Goal: Feedback & Contribution: Leave review/rating

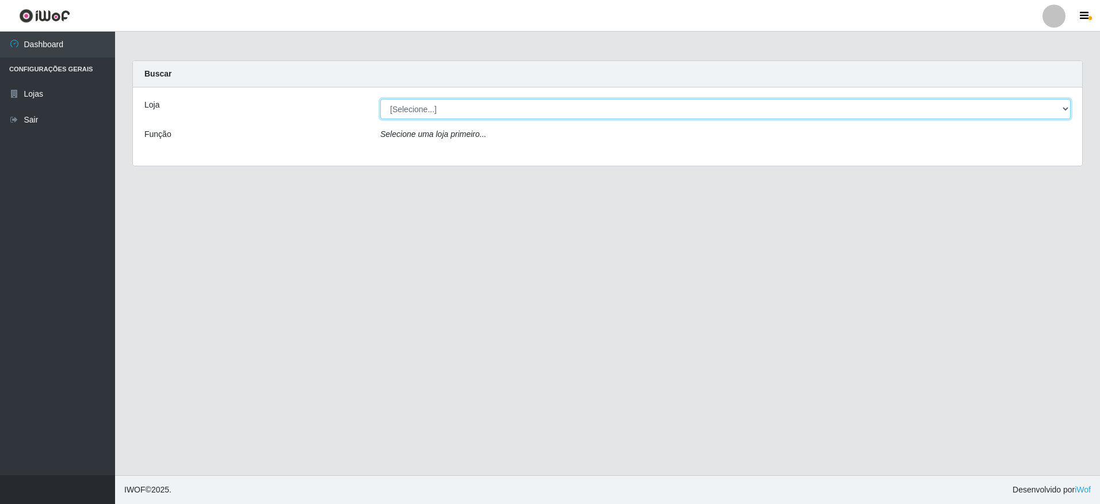
click at [546, 111] on select "[Selecione...] Extrabom - Loja 05 [GEOGRAPHIC_DATA]" at bounding box center [725, 109] width 691 height 20
select select "494"
click at [380, 99] on select "[Selecione...] Extrabom - Loja 05 [GEOGRAPHIC_DATA]" at bounding box center [725, 109] width 691 height 20
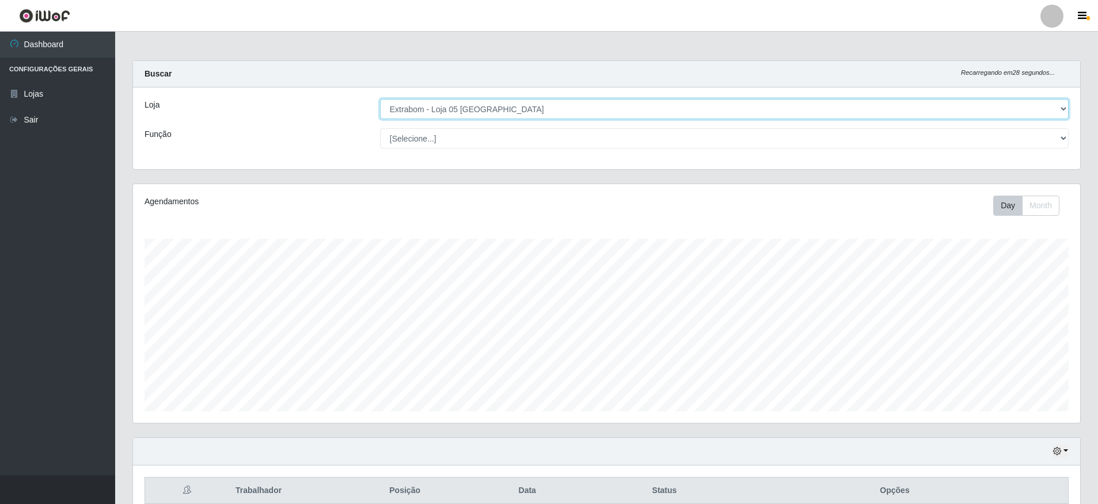
scroll to position [158, 0]
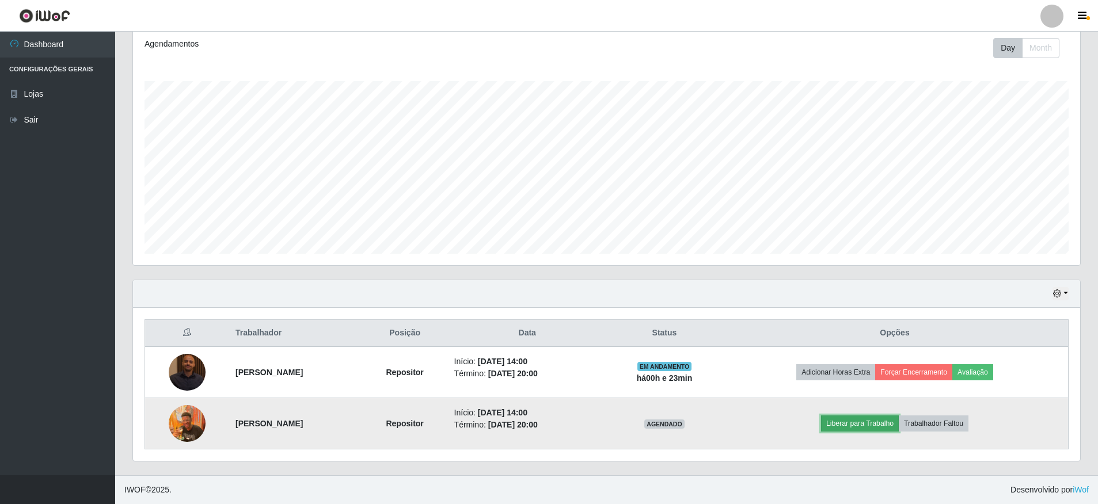
click at [858, 424] on button "Liberar para Trabalho" at bounding box center [860, 424] width 78 height 16
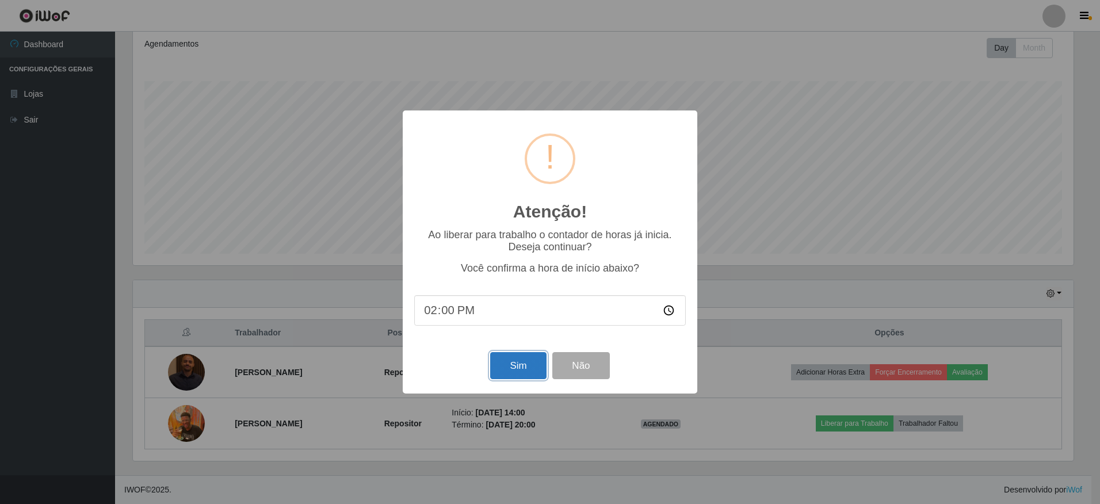
click at [524, 365] on button "Sim" at bounding box center [518, 365] width 56 height 27
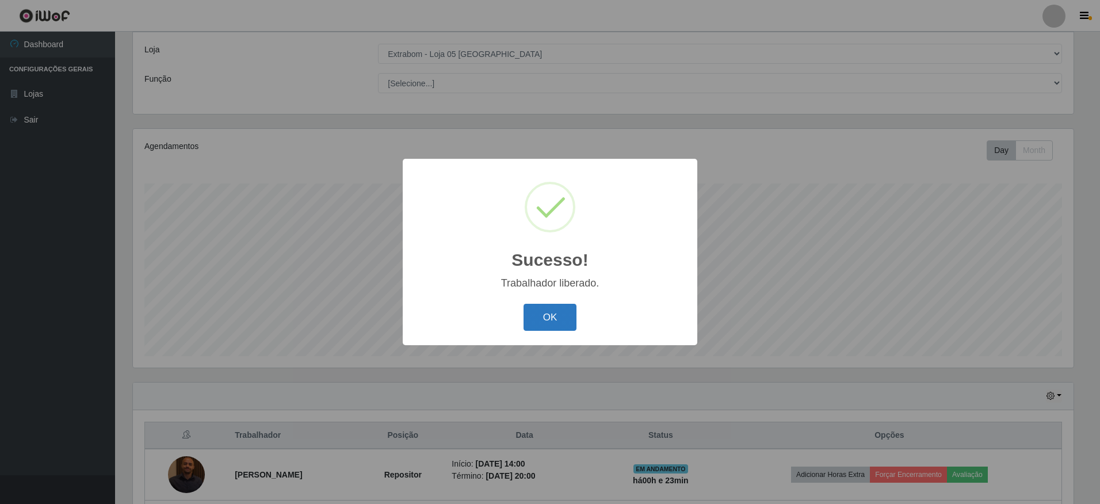
click at [561, 322] on button "OK" at bounding box center [551, 317] width 54 height 27
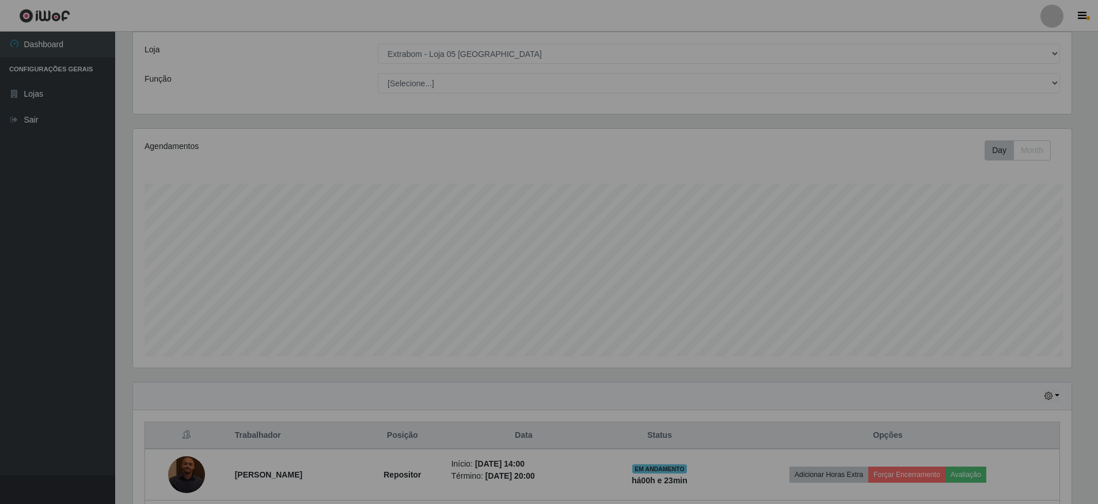
scroll to position [239, 947]
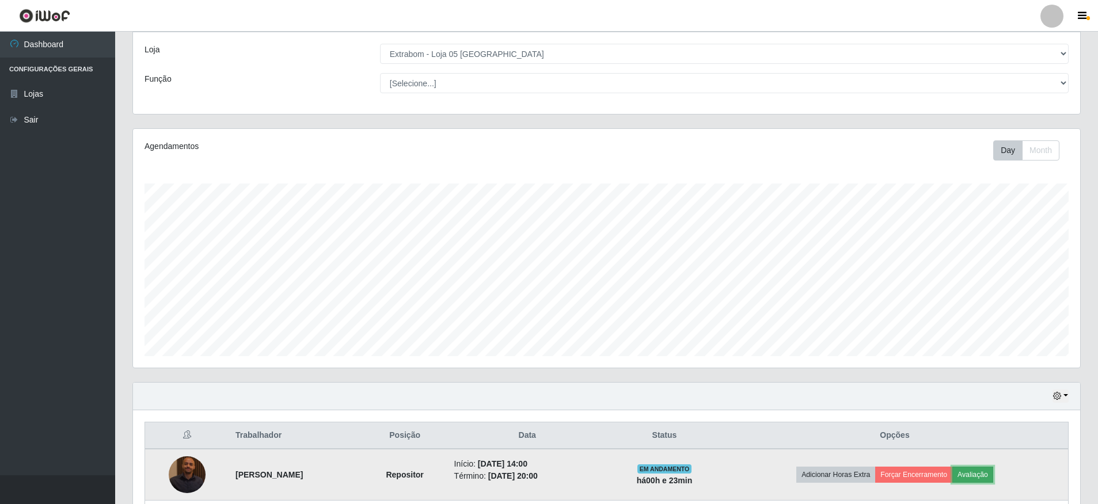
click at [978, 475] on button "Avaliação" at bounding box center [972, 475] width 41 height 16
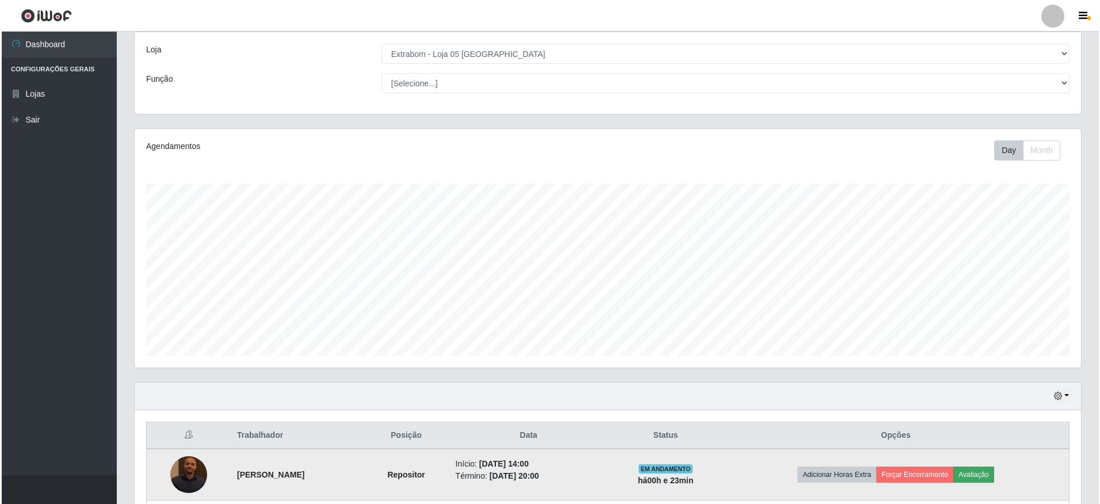
scroll to position [239, 941]
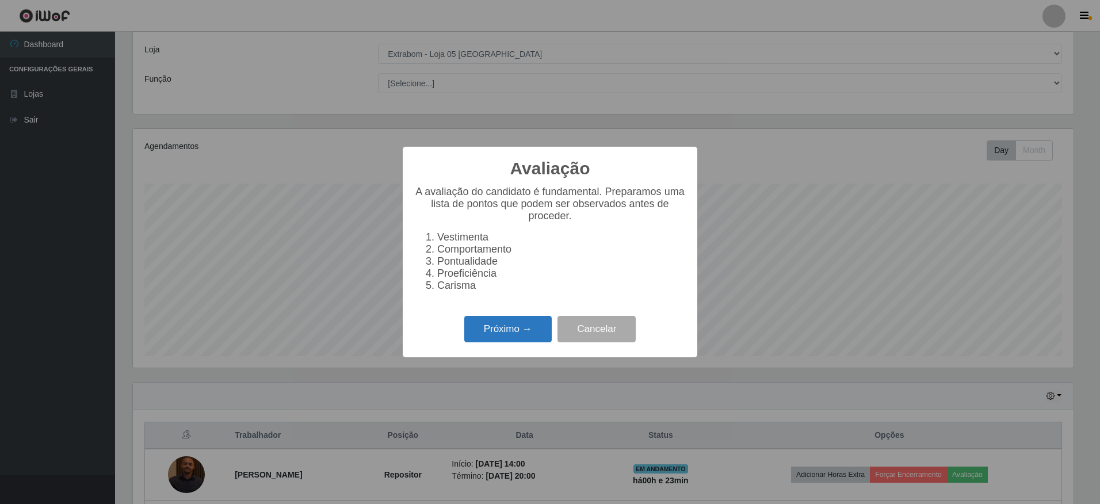
click at [510, 333] on button "Próximo →" at bounding box center [507, 329] width 87 height 27
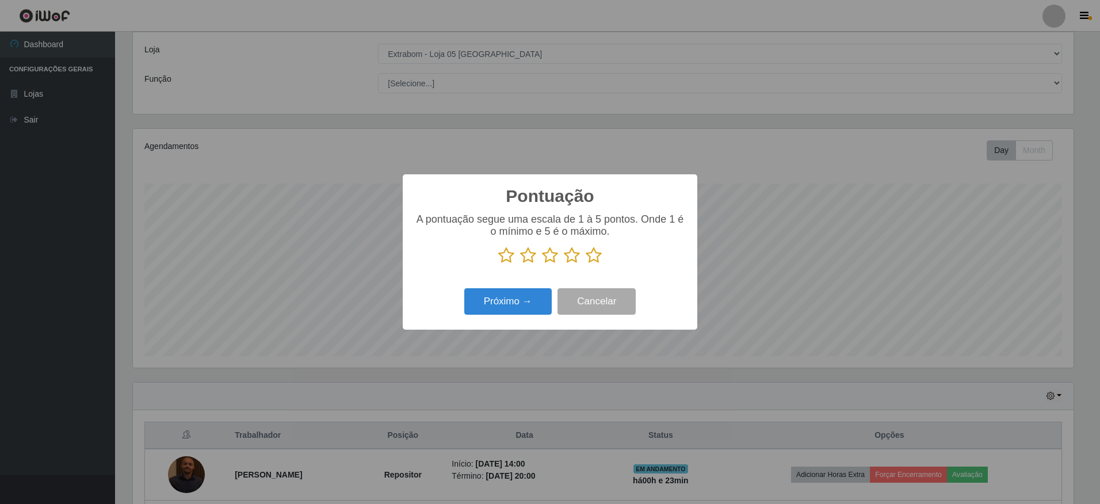
scroll to position [575324, 574622]
click at [596, 258] on icon at bounding box center [594, 255] width 16 height 17
click at [586, 264] on input "radio" at bounding box center [586, 264] width 0 height 0
click at [516, 303] on button "Próximo →" at bounding box center [507, 301] width 87 height 27
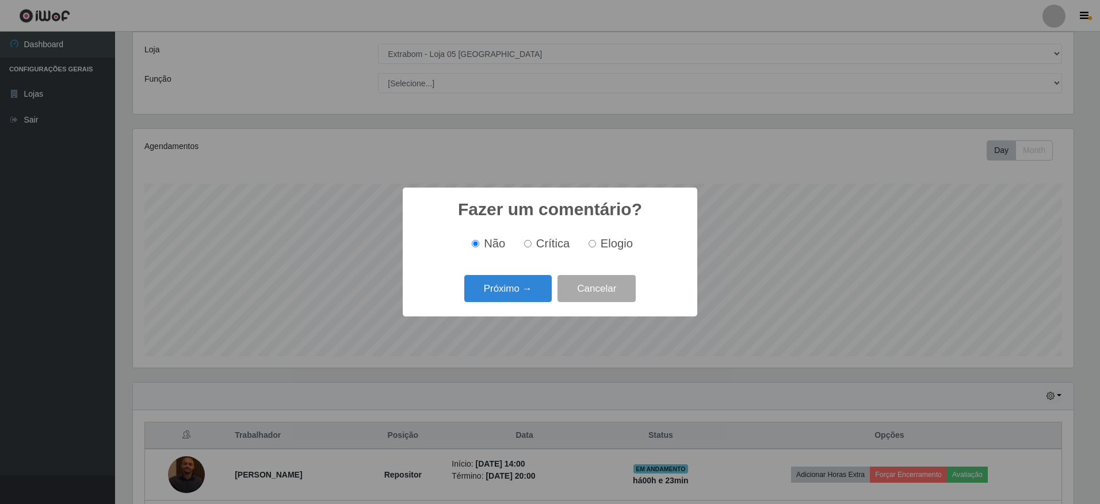
click at [591, 246] on input "Elogio" at bounding box center [592, 243] width 7 height 7
radio input "true"
click at [516, 292] on button "Próximo →" at bounding box center [507, 288] width 87 height 27
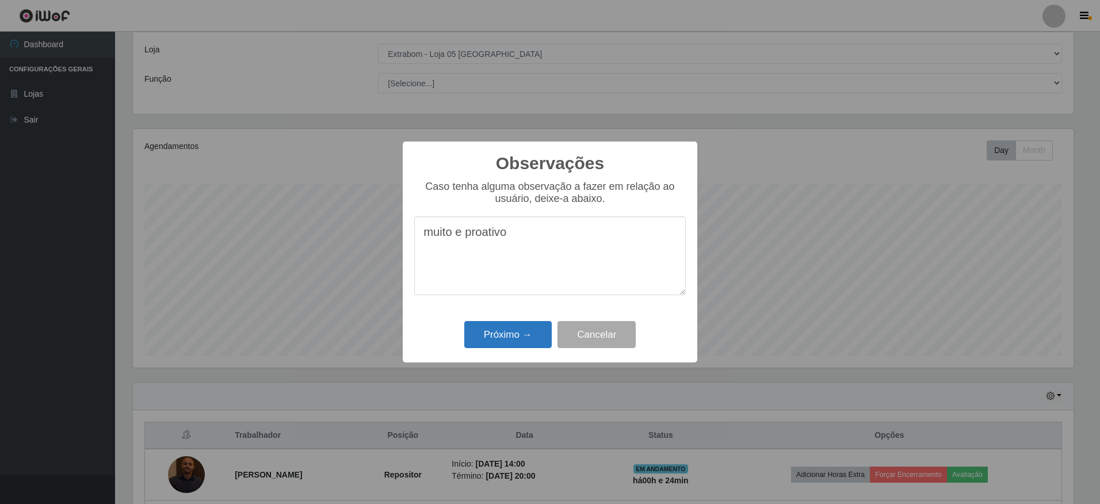
type textarea "muito e proativo"
click at [515, 329] on button "Próximo →" at bounding box center [507, 334] width 87 height 27
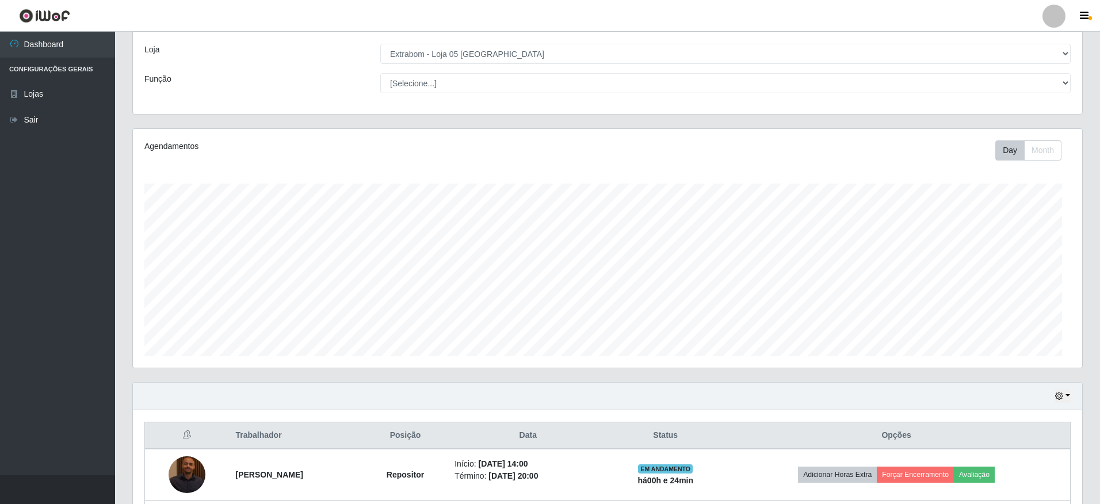
scroll to position [239, 947]
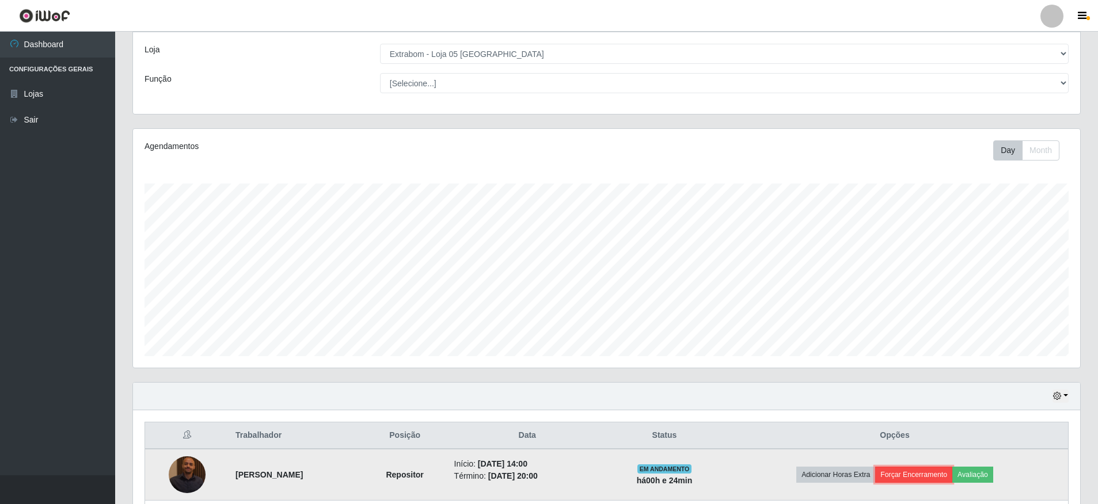
click at [940, 476] on button "Forçar Encerramento" at bounding box center [913, 475] width 77 height 16
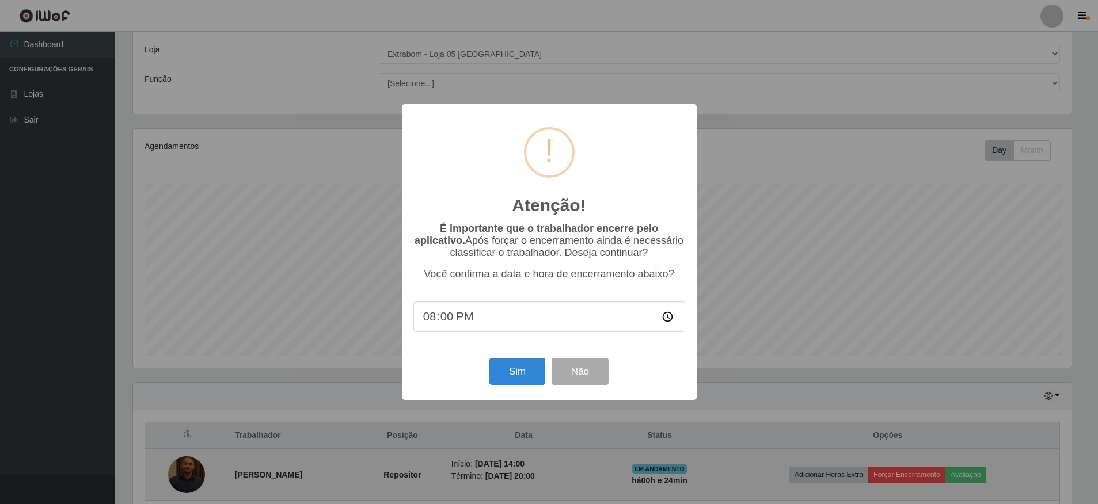
scroll to position [239, 941]
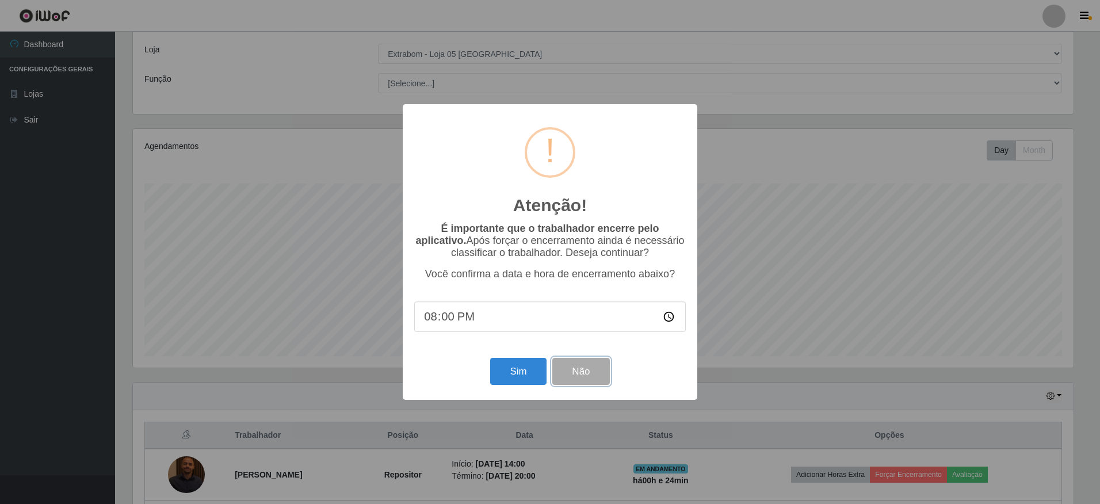
click at [585, 372] on button "Não" at bounding box center [581, 371] width 57 height 27
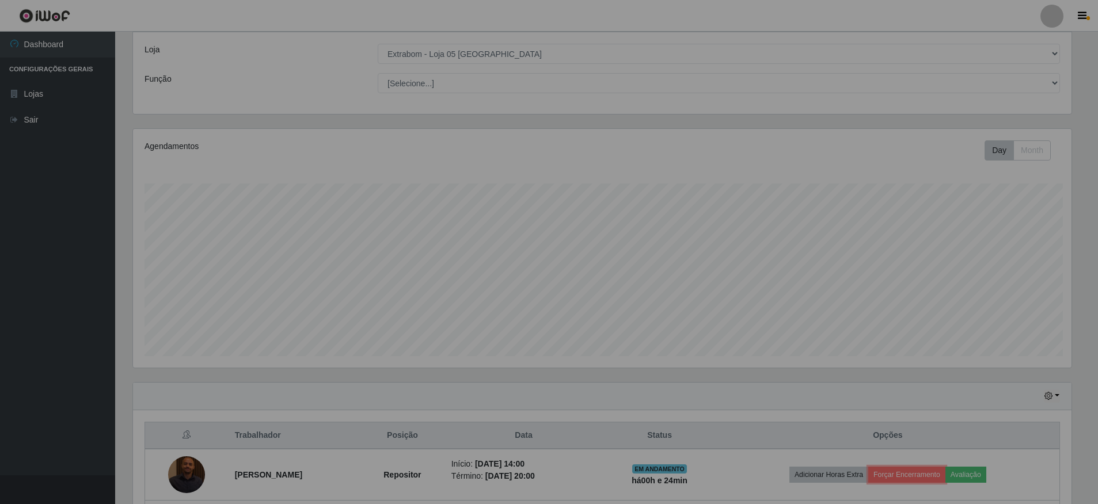
scroll to position [239, 947]
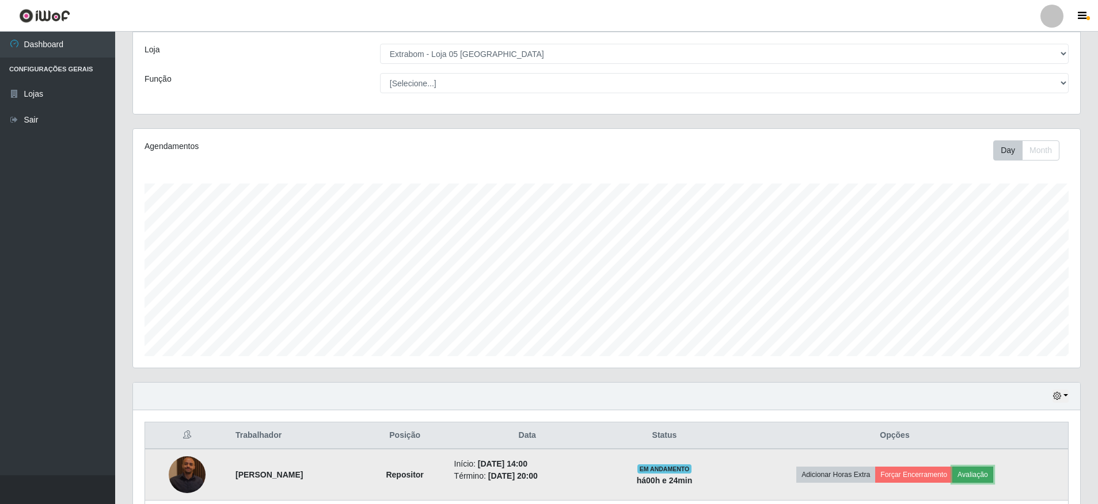
click at [983, 471] on button "Avaliação" at bounding box center [972, 475] width 41 height 16
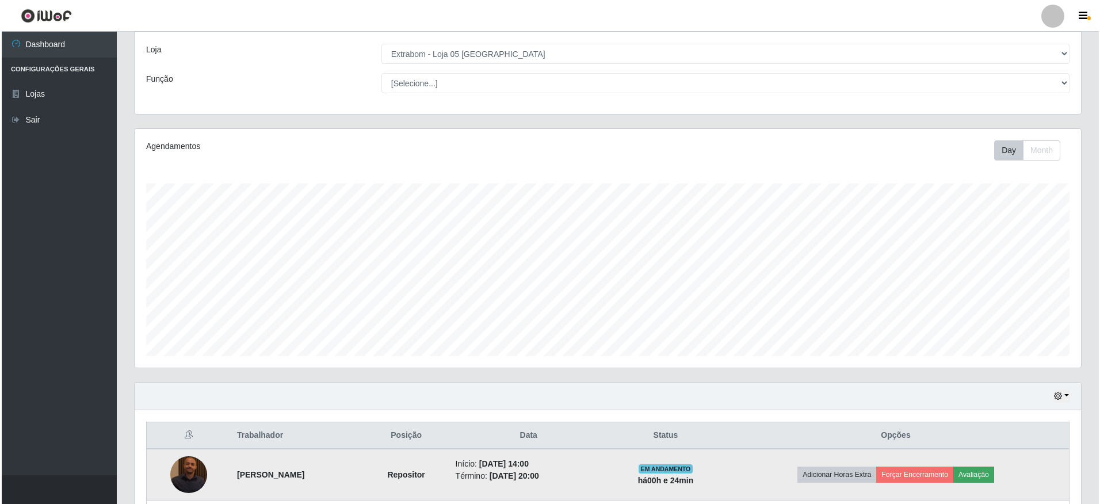
scroll to position [239, 941]
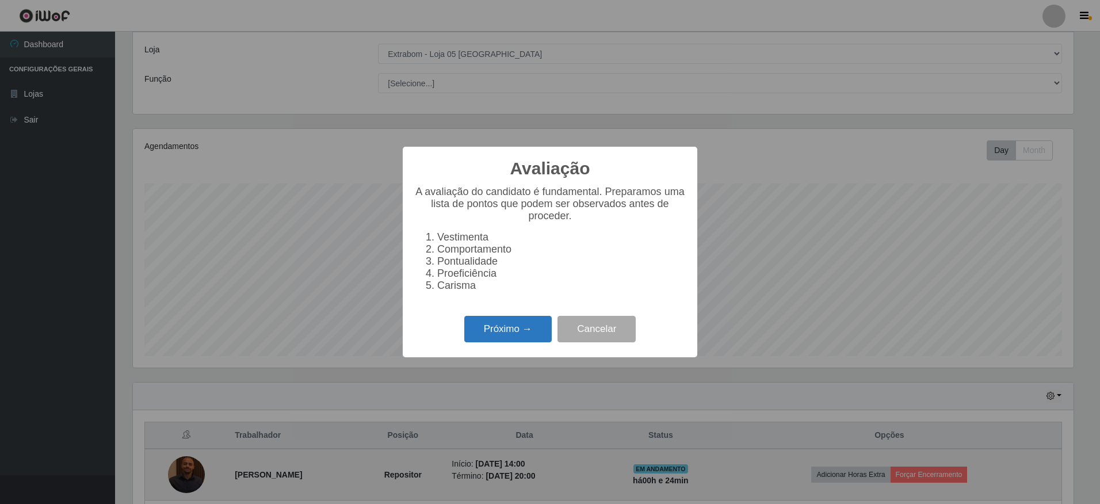
click at [504, 340] on button "Próximo →" at bounding box center [507, 329] width 87 height 27
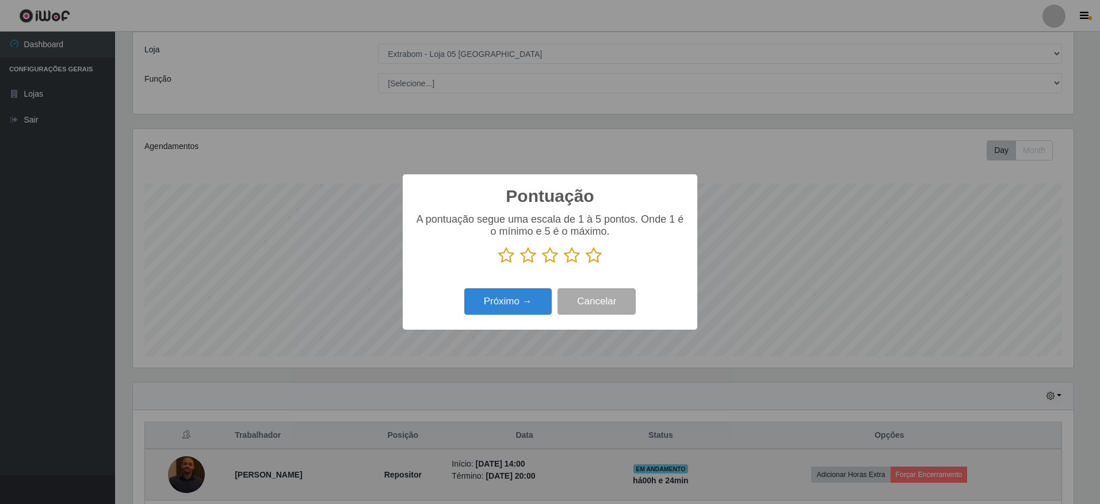
scroll to position [575324, 574622]
click at [592, 261] on icon at bounding box center [594, 255] width 16 height 17
click at [586, 264] on input "radio" at bounding box center [586, 264] width 0 height 0
click at [526, 300] on button "Próximo →" at bounding box center [507, 301] width 87 height 27
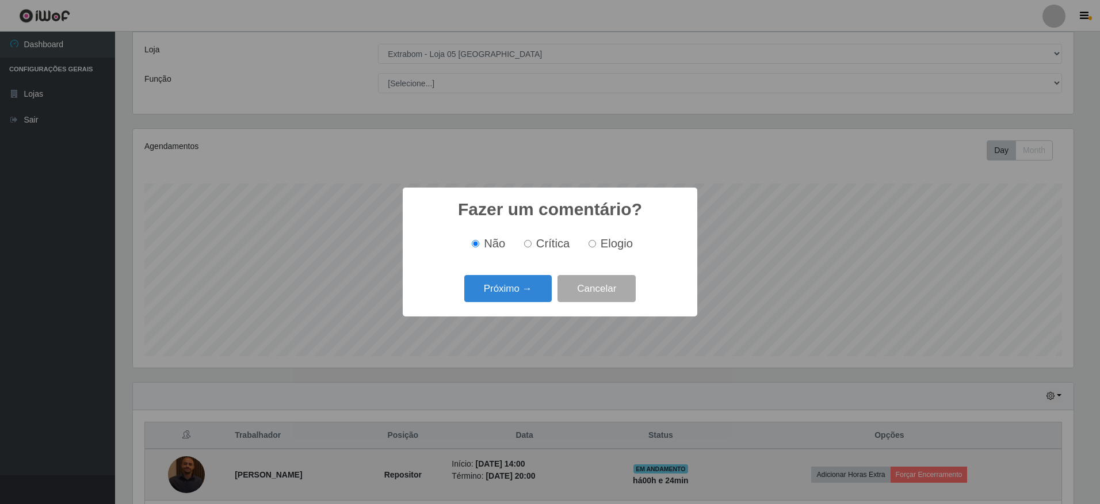
click at [592, 246] on input "Elogio" at bounding box center [592, 243] width 7 height 7
radio input "true"
click at [527, 290] on button "Próximo →" at bounding box center [507, 288] width 87 height 27
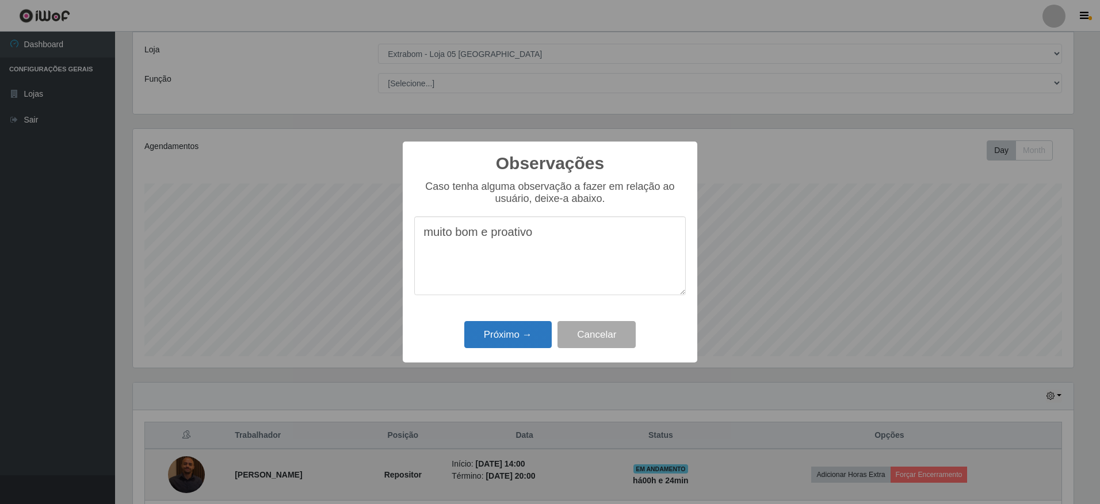
type textarea "muito bom e proativo"
click at [512, 337] on button "Próximo →" at bounding box center [507, 334] width 87 height 27
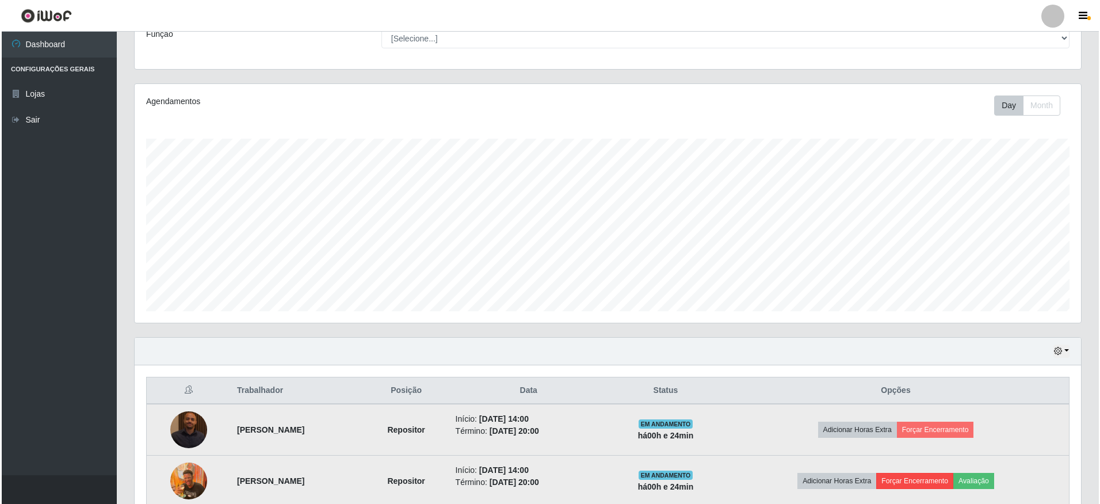
scroll to position [158, 0]
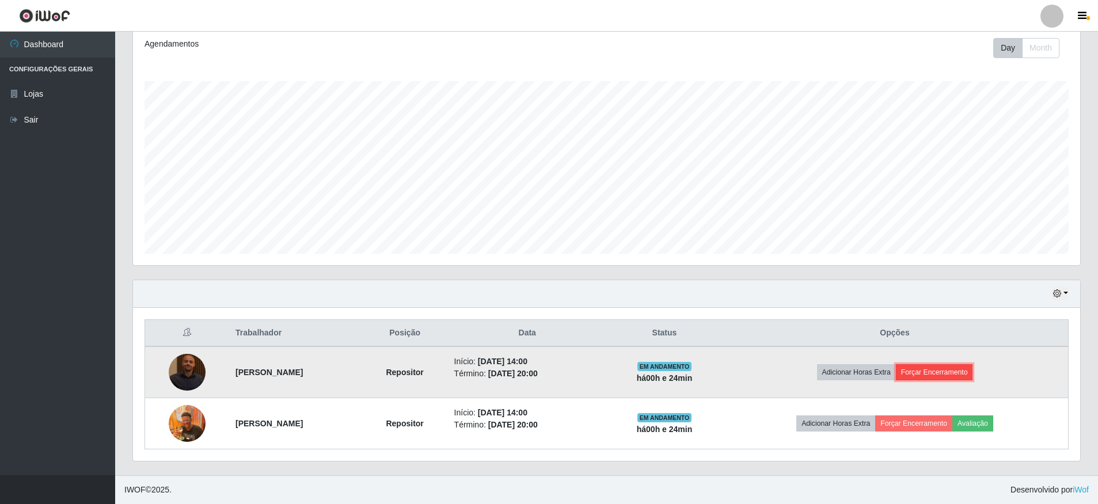
click at [938, 372] on button "Forçar Encerramento" at bounding box center [934, 372] width 77 height 16
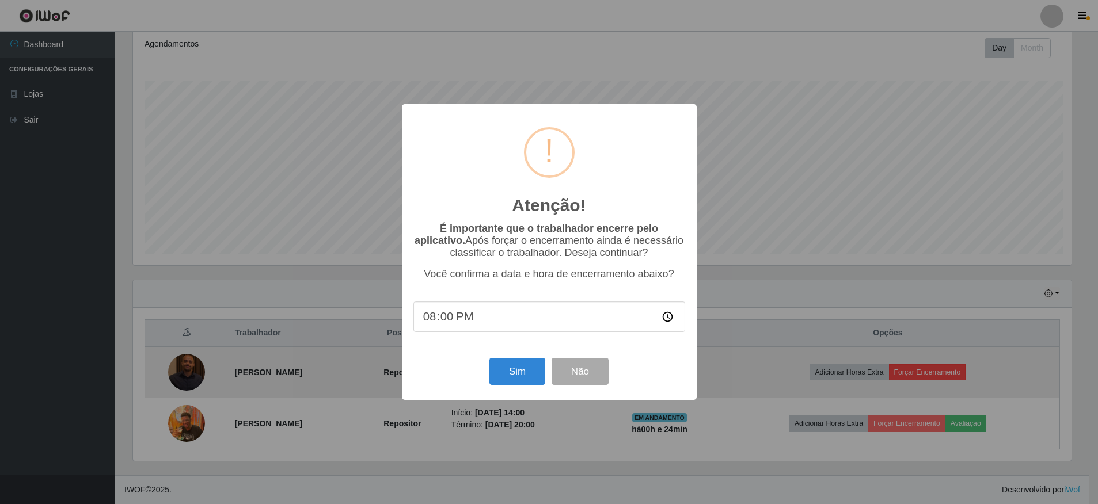
scroll to position [239, 941]
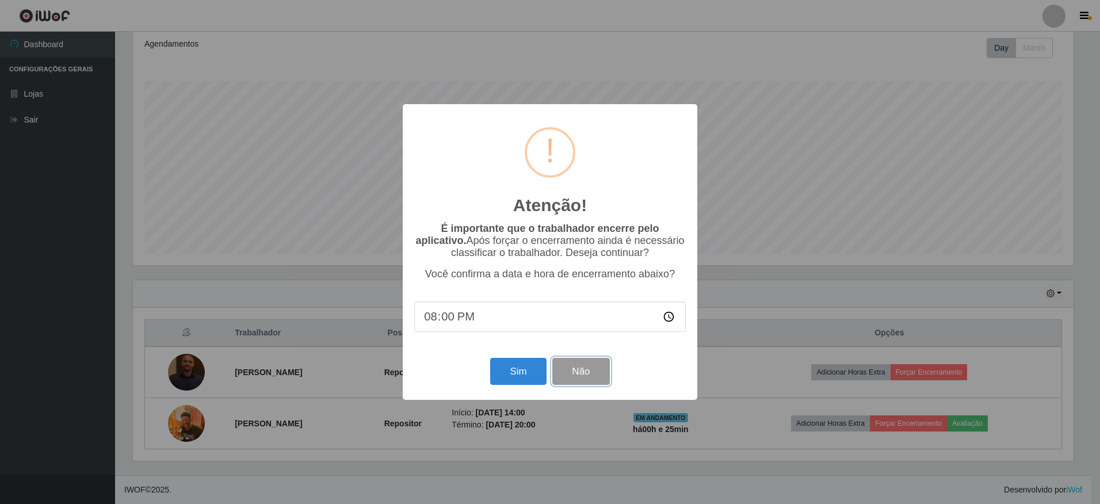
click at [572, 381] on button "Não" at bounding box center [581, 371] width 57 height 27
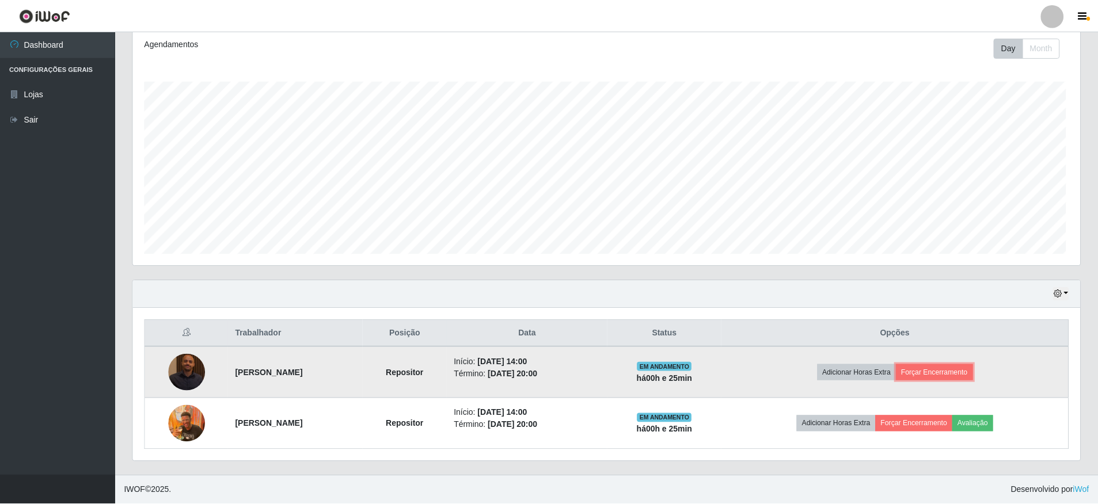
scroll to position [239, 947]
